Goal: Task Accomplishment & Management: Use online tool/utility

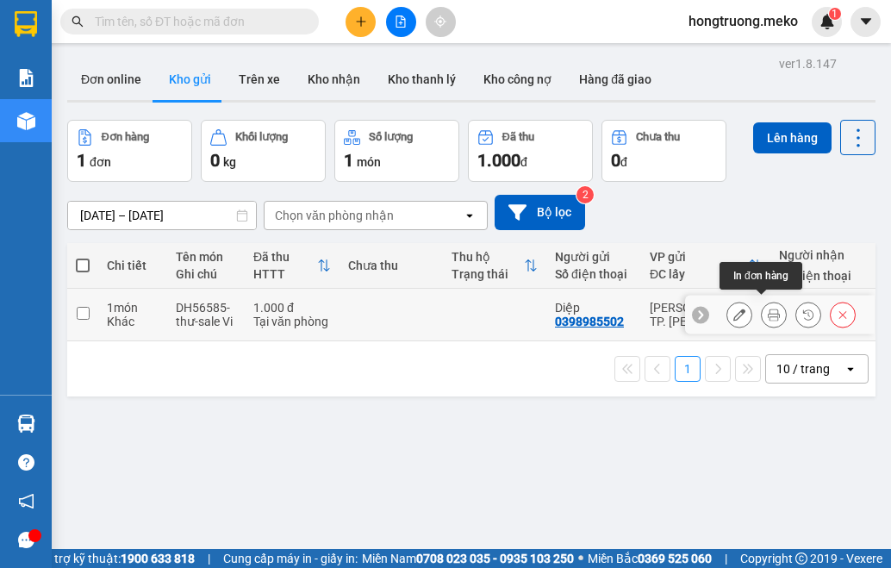
click at [768, 309] on icon at bounding box center [774, 315] width 12 height 12
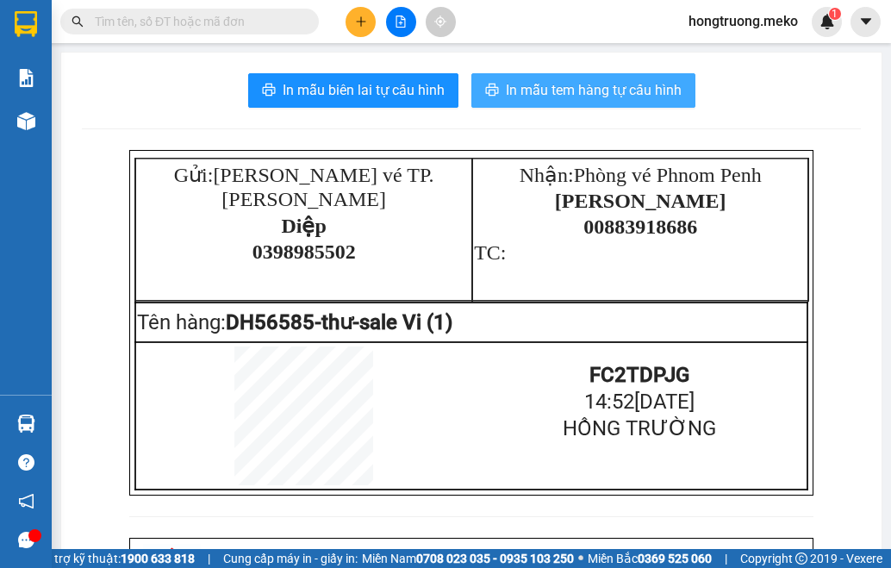
click at [548, 85] on span "In mẫu tem hàng tự cấu hình" at bounding box center [594, 90] width 176 height 22
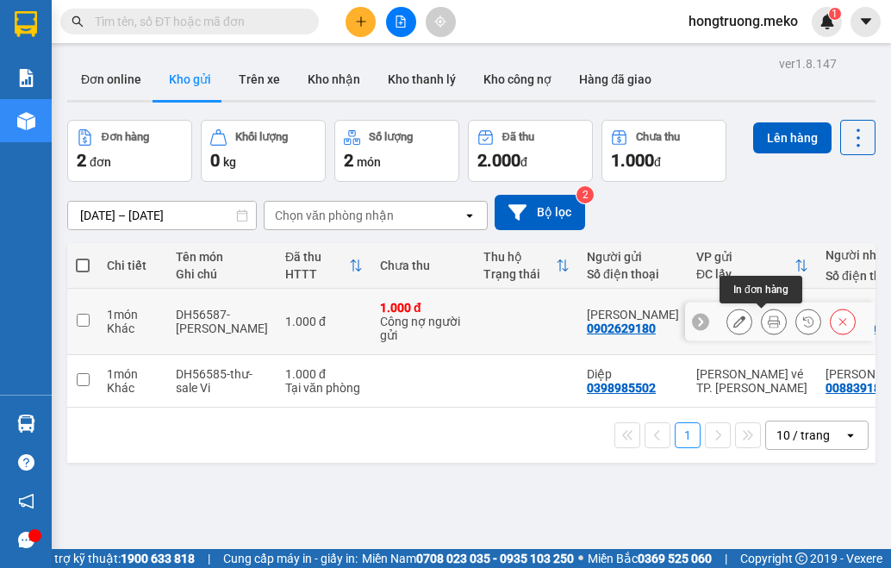
click at [768, 324] on icon at bounding box center [774, 321] width 12 height 12
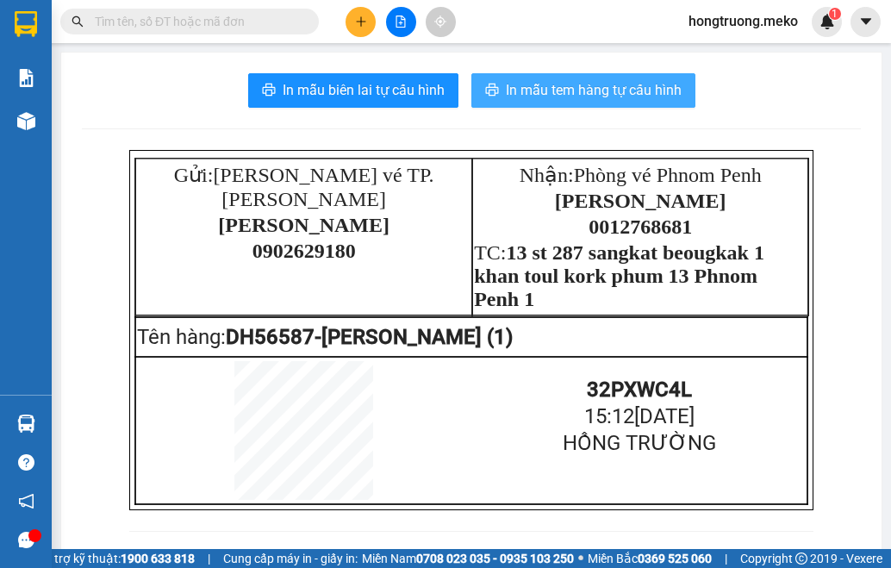
click at [550, 89] on span "In mẫu tem hàng tự cấu hình" at bounding box center [594, 90] width 176 height 22
